Goal: Task Accomplishment & Management: Complete application form

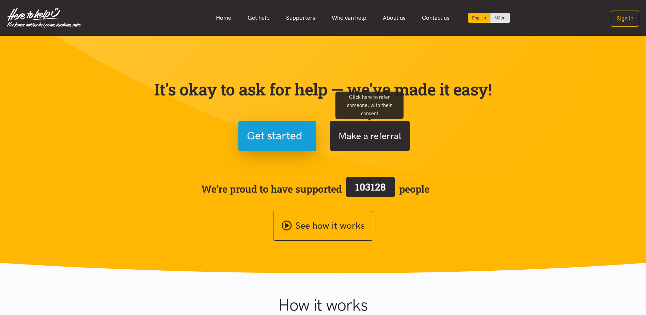
click at [391, 136] on button "Make a referral" at bounding box center [370, 136] width 80 height 30
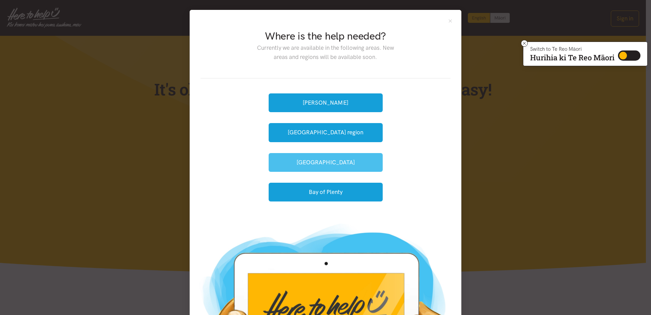
click at [329, 160] on button "[GEOGRAPHIC_DATA]" at bounding box center [326, 162] width 114 height 19
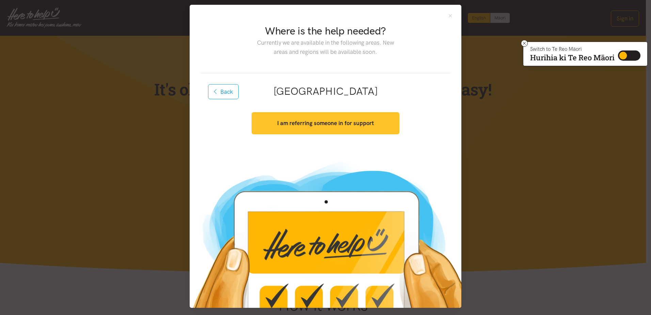
scroll to position [8, 0]
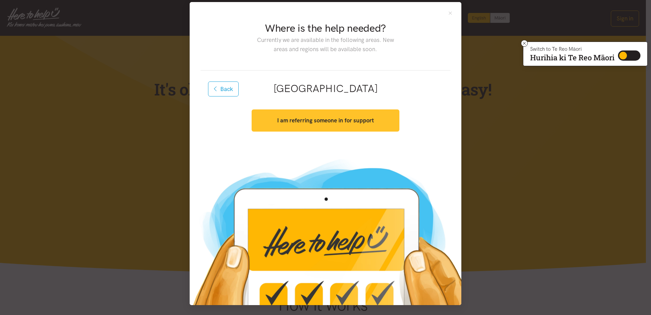
click at [330, 123] on strong "I am referring someone in for support" at bounding box center [325, 120] width 97 height 7
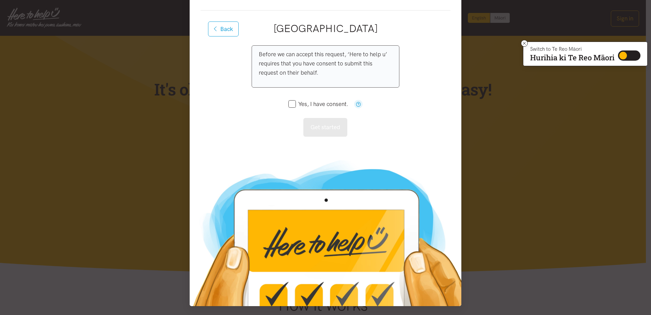
scroll to position [69, 0]
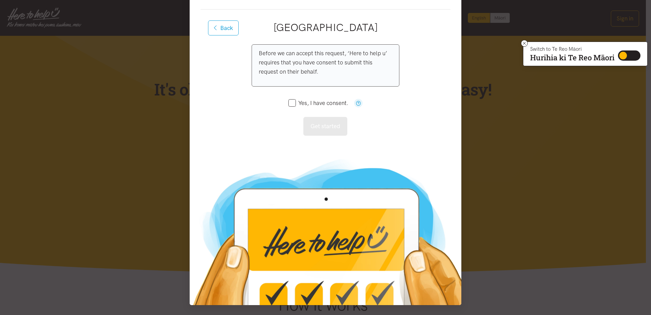
click at [290, 101] on input "Yes, I have consent." at bounding box center [318, 103] width 60 height 6
checkbox input "true"
click at [329, 129] on button "Get started" at bounding box center [325, 126] width 44 height 19
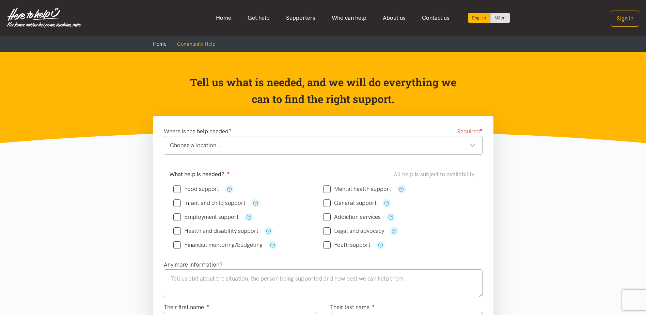
scroll to position [34, 0]
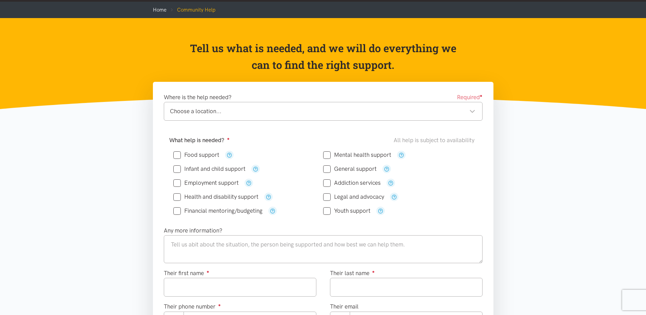
click at [178, 154] on input "Food support" at bounding box center [196, 155] width 46 height 6
checkbox input "true"
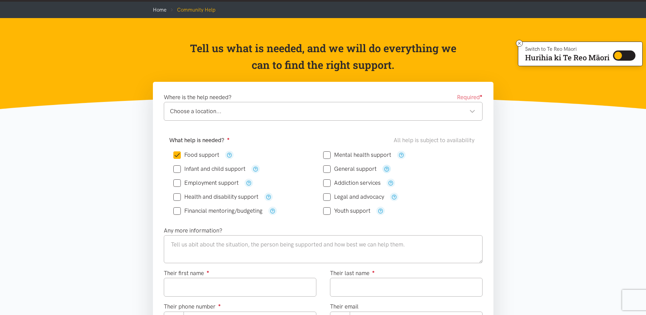
click at [386, 169] on icon "button" at bounding box center [386, 168] width 5 height 5
click at [329, 169] on input "General support" at bounding box center [349, 169] width 53 height 6
checkbox input "true"
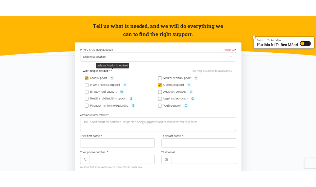
scroll to position [102, 0]
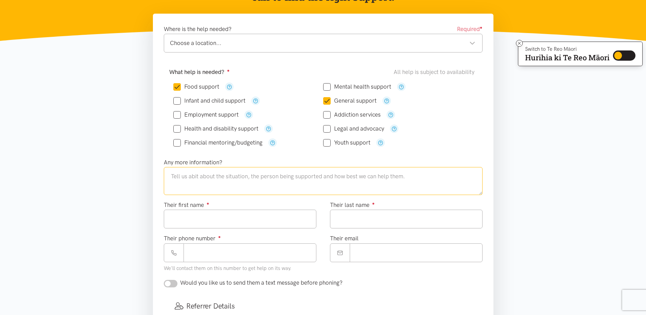
click at [215, 174] on textarea at bounding box center [323, 181] width 319 height 28
click at [207, 177] on textarea at bounding box center [323, 181] width 319 height 28
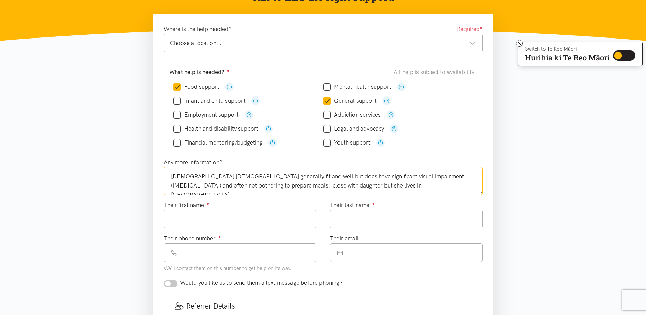
type textarea "[DEMOGRAPHIC_DATA] [DEMOGRAPHIC_DATA] generally fit and well but does have sign…"
click at [182, 220] on input "Their first name ●" at bounding box center [240, 218] width 153 height 19
type input "******"
type input "****"
click at [213, 253] on input "Their phone number ●" at bounding box center [250, 252] width 133 height 19
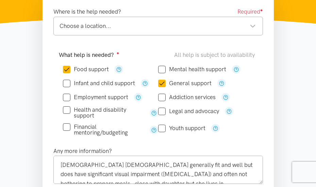
scroll to position [170, 0]
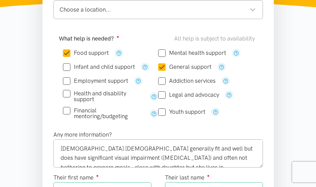
click at [110, 13] on div "Choose a location..." at bounding box center [158, 9] width 196 height 9
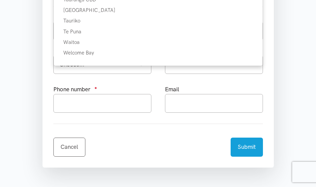
scroll to position [477, 0]
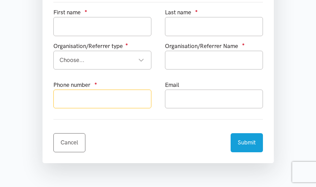
click at [70, 100] on input "text" at bounding box center [102, 99] width 98 height 19
type input "0277274914"
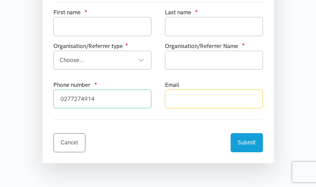
click at [198, 99] on input "text" at bounding box center [214, 99] width 98 height 19
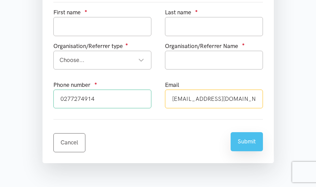
type input "[EMAIL_ADDRESS][DOMAIN_NAME]"
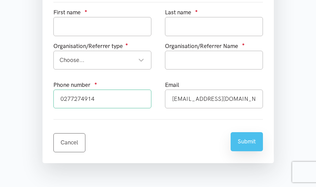
click at [236, 144] on button "Submit" at bounding box center [247, 141] width 32 height 19
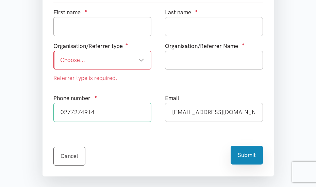
click at [99, 62] on div "Choose..." at bounding box center [102, 59] width 84 height 9
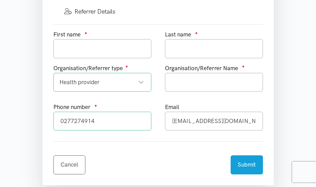
scroll to position [443, 0]
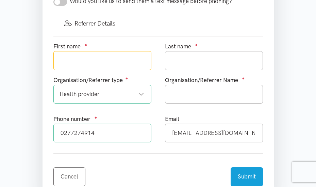
click at [101, 64] on input "text" at bounding box center [102, 60] width 98 height 19
type input "[PERSON_NAME]"
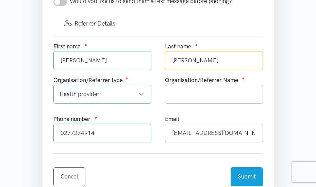
type input "[PERSON_NAME]"
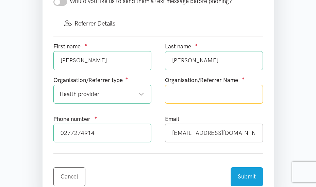
click at [176, 90] on input "text" at bounding box center [214, 94] width 98 height 19
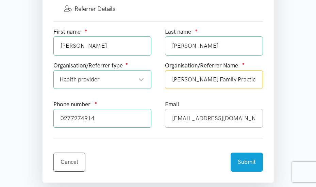
scroll to position [545, 0]
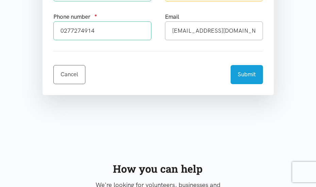
type input "[PERSON_NAME] Family Practice"
drag, startPoint x: 108, startPoint y: 33, endPoint x: 59, endPoint y: 32, distance: 48.7
click at [59, 32] on input "0277274914" at bounding box center [102, 30] width 98 height 19
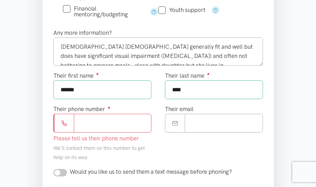
scroll to position [272, 0]
click at [79, 124] on input "Their phone number ●" at bounding box center [113, 122] width 78 height 19
paste input "**********"
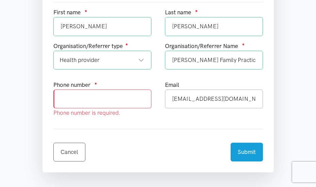
type input "**********"
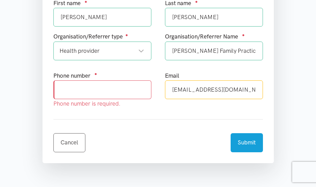
scroll to position [467, 0]
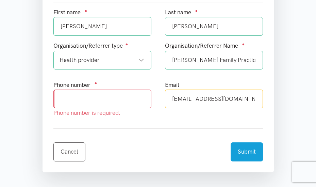
drag, startPoint x: 239, startPoint y: 101, endPoint x: 172, endPoint y: 101, distance: 67.1
click at [172, 101] on input "[EMAIL_ADDRESS][DOMAIN_NAME]" at bounding box center [214, 99] width 98 height 19
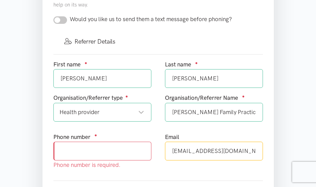
scroll to position [331, 0]
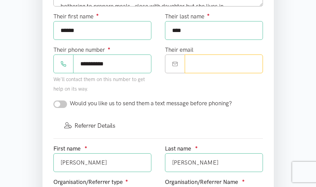
paste input "**********"
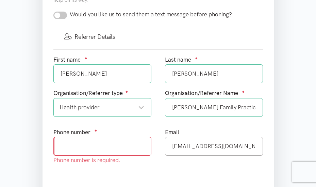
scroll to position [467, 0]
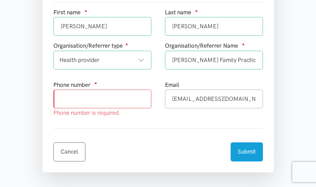
type input "**********"
click at [93, 102] on input "text" at bounding box center [102, 99] width 98 height 19
type input "075755009"
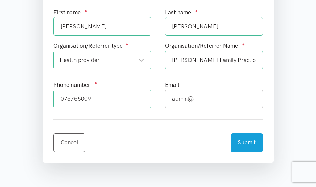
click at [136, 140] on div "Cancel Submit" at bounding box center [158, 138] width 210 height 27
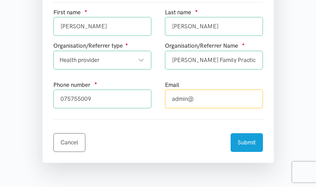
click at [209, 105] on input "admin@" at bounding box center [214, 99] width 98 height 19
type input "[EMAIL_ADDRESS][DOMAIN_NAME]"
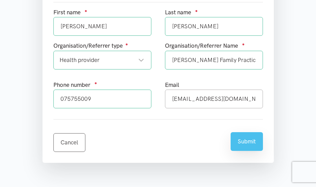
click at [242, 145] on button "Submit" at bounding box center [247, 141] width 32 height 19
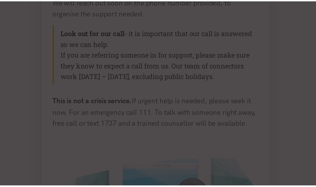
scroll to position [170, 0]
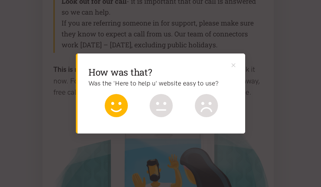
click at [114, 109] on icon at bounding box center [116, 105] width 23 height 23
